Goal: Information Seeking & Learning: Find specific fact

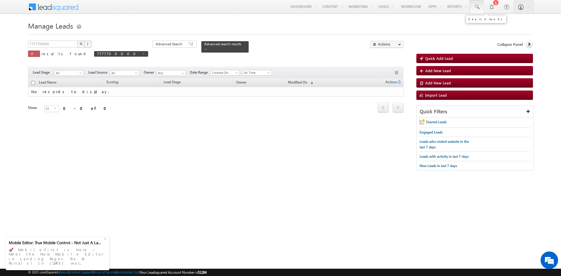
click at [471, 8] on link at bounding box center [477, 6] width 14 height 13
paste input "9856677664"
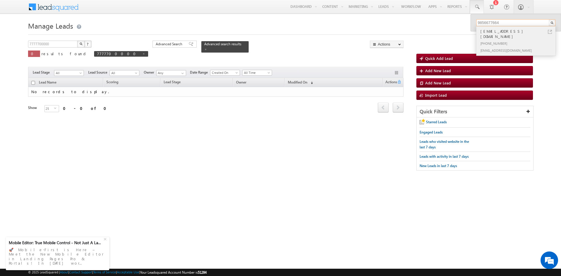
type input "9856677664"
click at [493, 32] on div "[EMAIL_ADDRESS][DOMAIN_NAME]" at bounding box center [519, 34] width 78 height 12
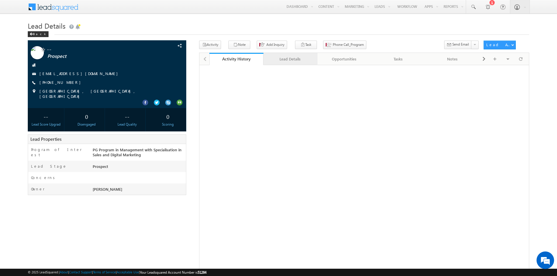
click at [304, 61] on div "Lead Details" at bounding box center [290, 59] width 44 height 7
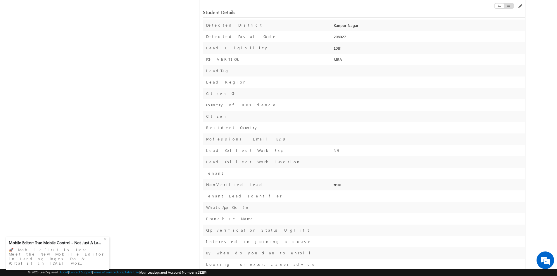
scroll to position [324, 0]
drag, startPoint x: 206, startPoint y: 151, endPoint x: 354, endPoint y: 151, distance: 148.3
click at [354, 151] on div "Lead Collect Work Exp 3-5" at bounding box center [364, 150] width 322 height 11
copy div "Lead Collect Work Exp 3-5"
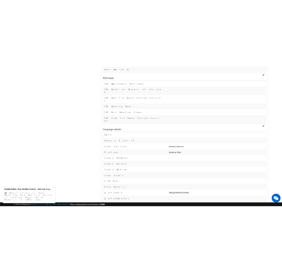
scroll to position [1383, 0]
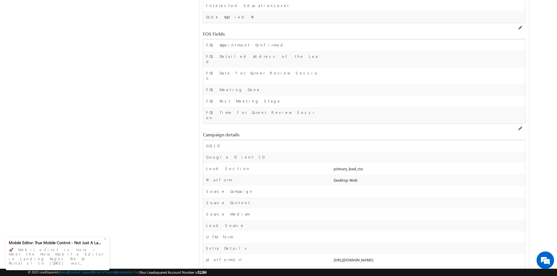
click at [278, 132] on div "Campaign details" at bounding box center [309, 134] width 212 height 5
